Goal: Task Accomplishment & Management: Use online tool/utility

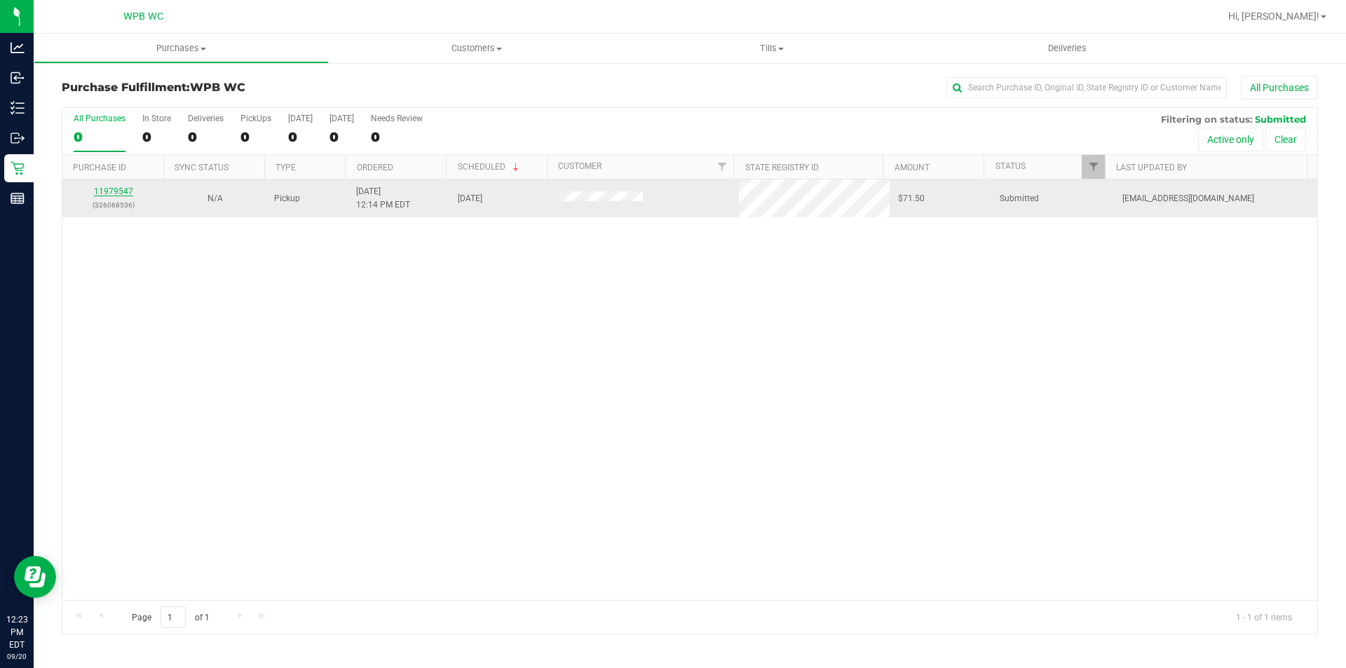
click at [124, 193] on link "11979547" at bounding box center [113, 191] width 39 height 10
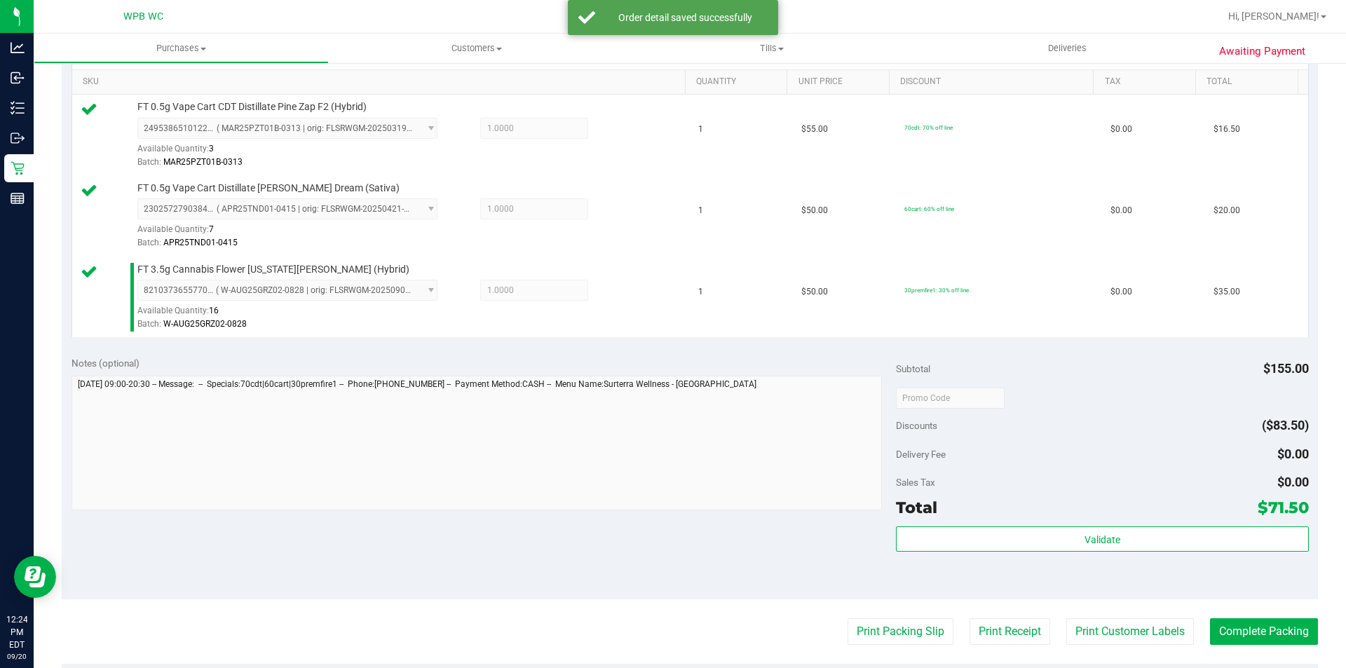
scroll to position [561, 0]
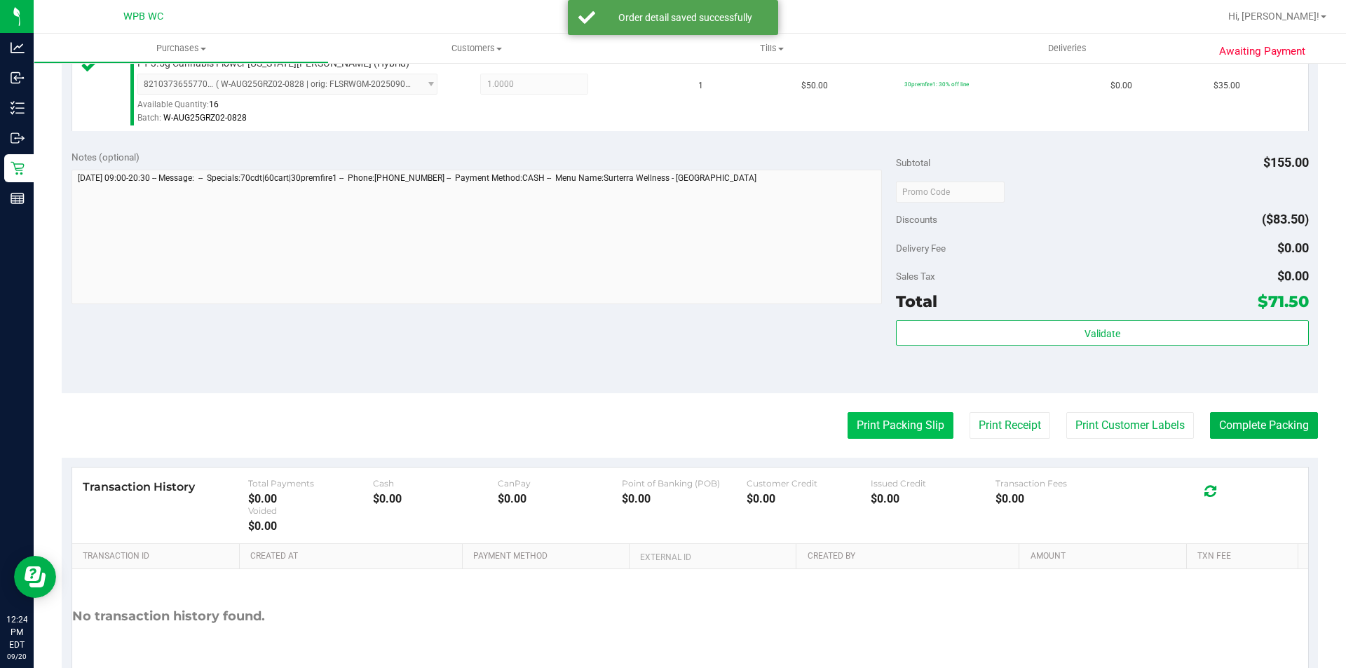
click at [918, 438] on button "Print Packing Slip" at bounding box center [900, 425] width 106 height 27
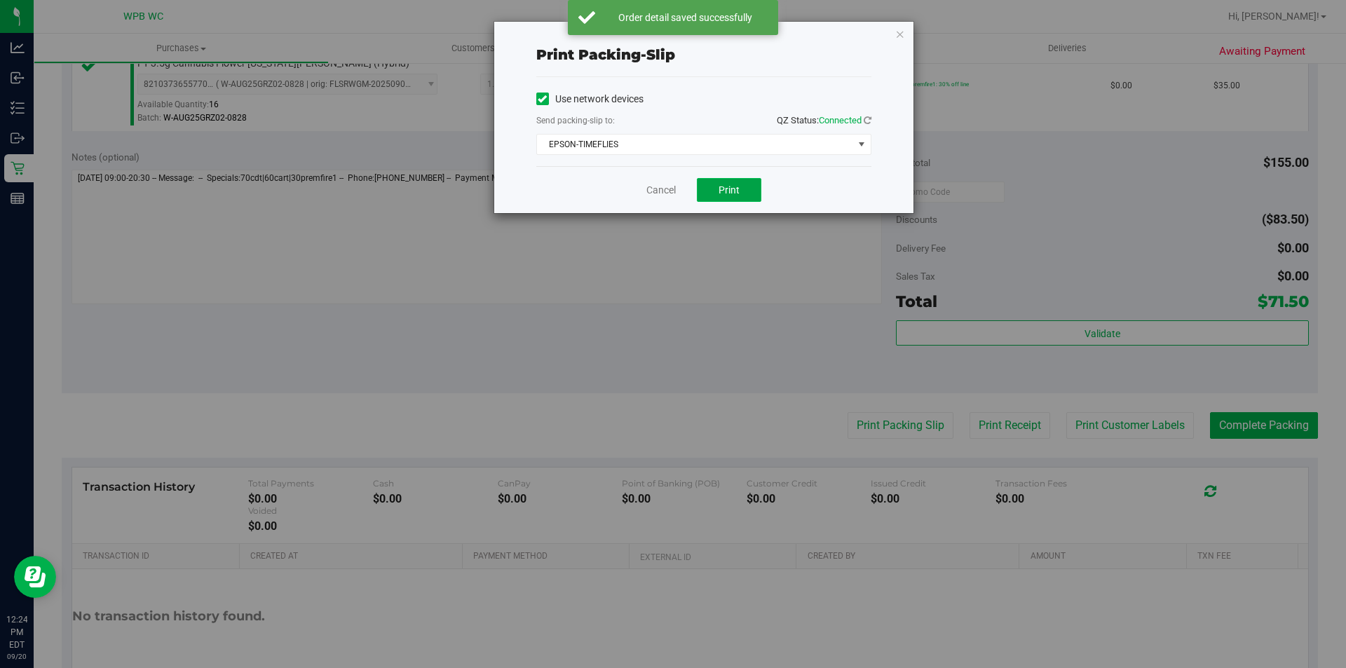
click at [742, 179] on button "Print" at bounding box center [729, 190] width 64 height 24
click at [899, 32] on icon "button" at bounding box center [900, 33] width 10 height 17
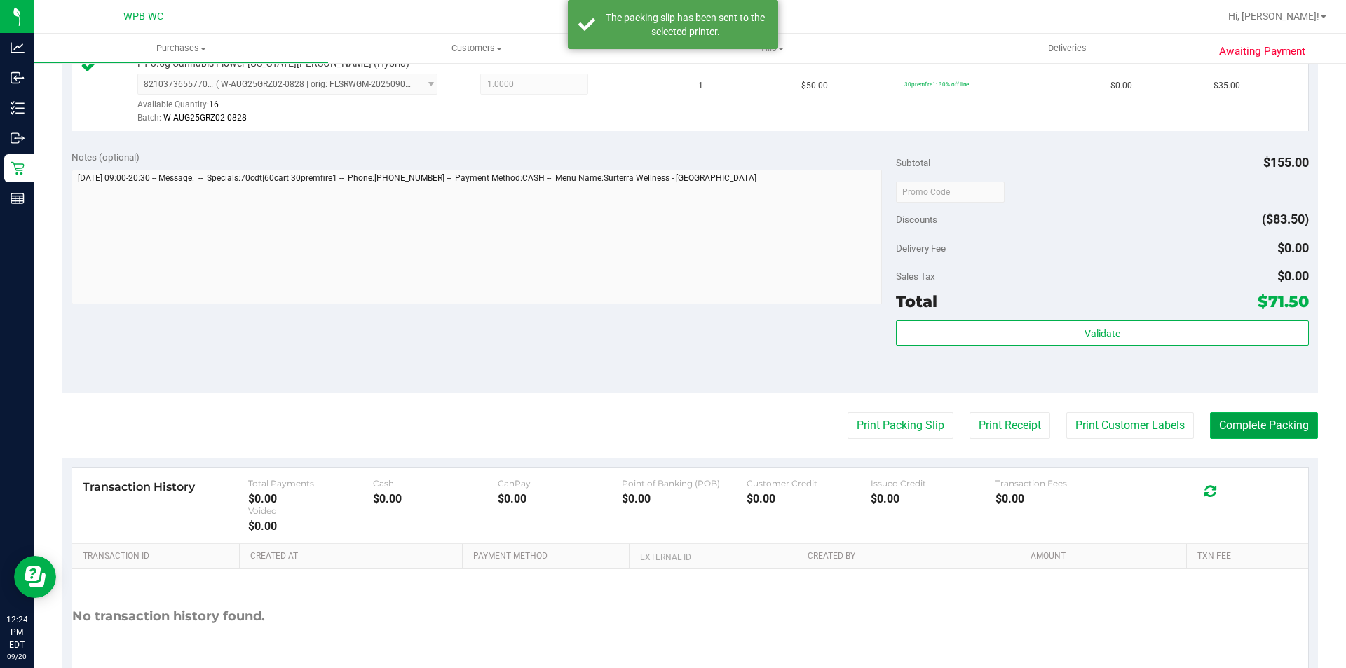
click at [1252, 427] on button "Complete Packing" at bounding box center [1264, 425] width 108 height 27
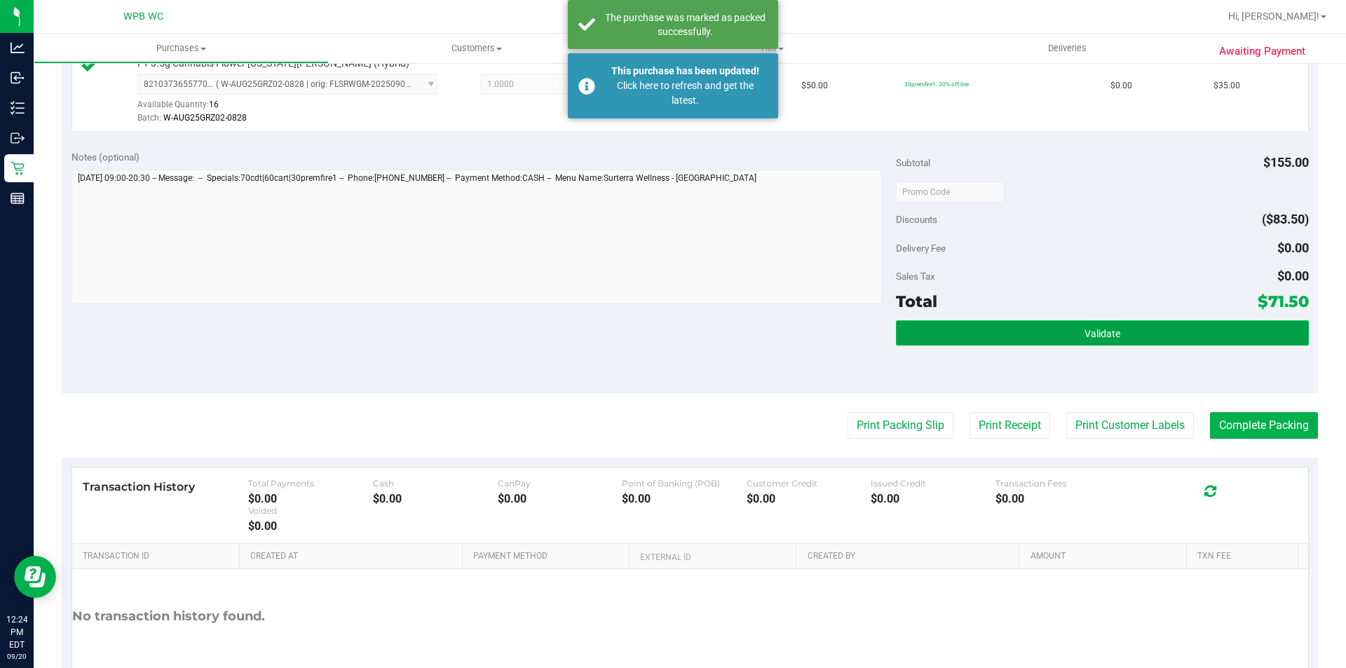
click at [1002, 329] on button "Validate" at bounding box center [1102, 332] width 412 height 25
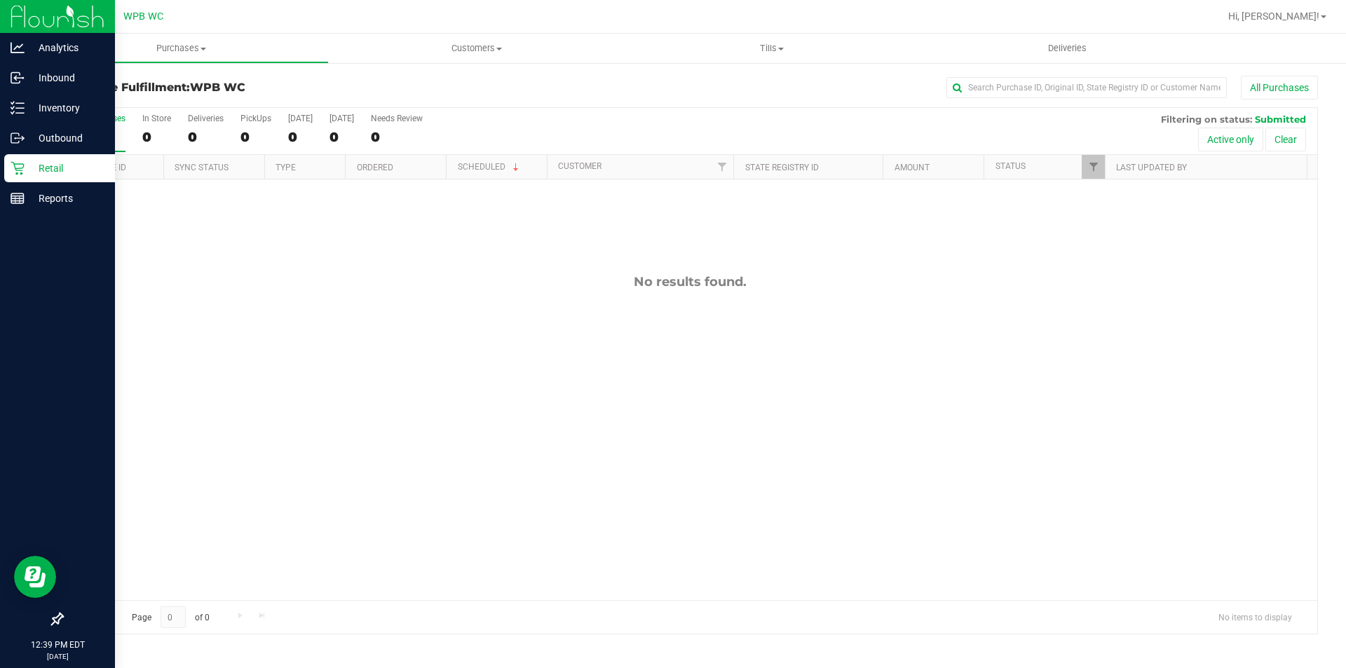
click at [26, 169] on p "Retail" at bounding box center [67, 168] width 84 height 17
